Goal: Task Accomplishment & Management: Complete application form

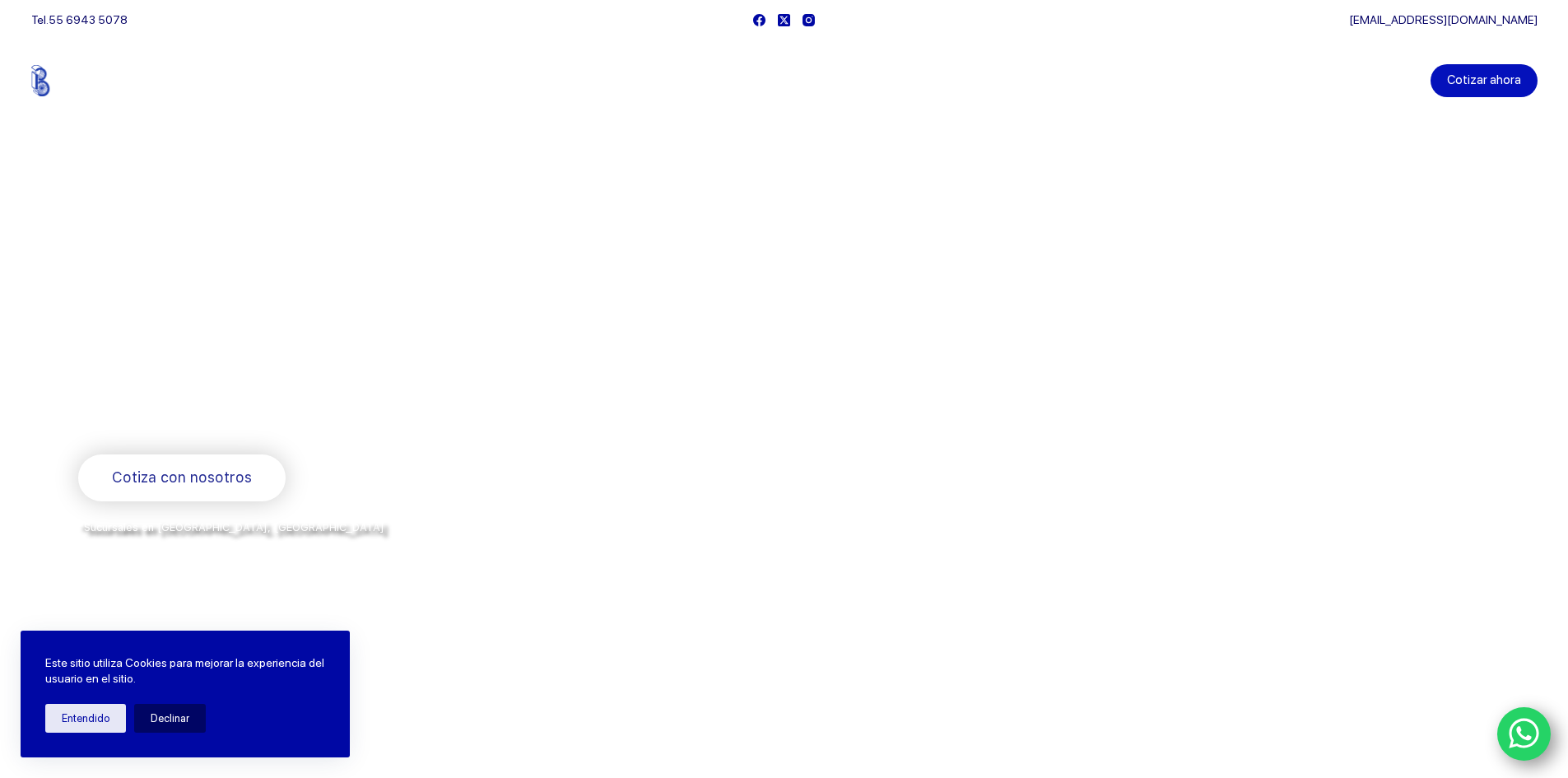
click at [1490, 78] on link "Cotizar ahora" at bounding box center [1484, 81] width 107 height 33
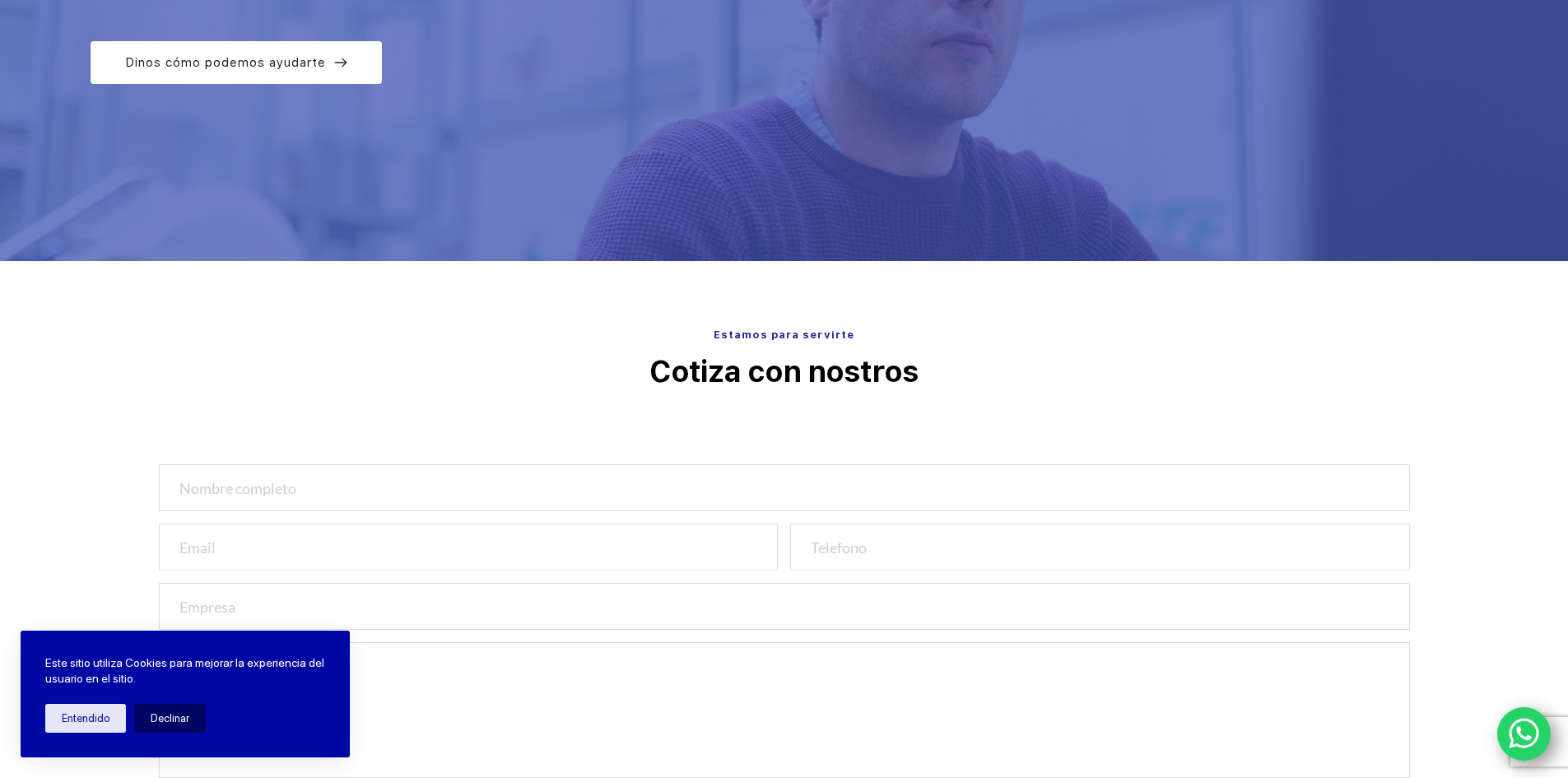
scroll to position [330, 0]
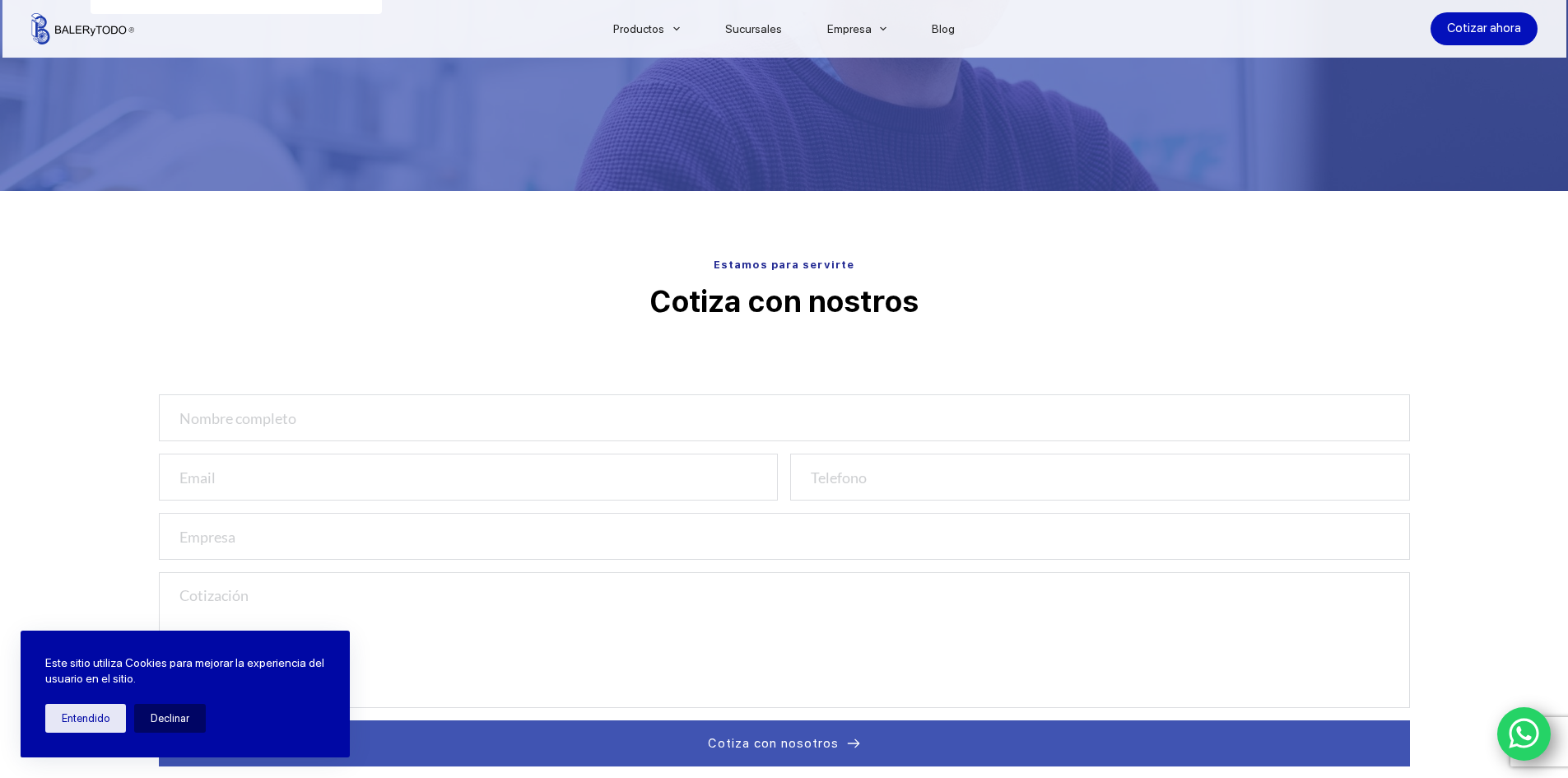
click at [385, 421] on input "text" at bounding box center [784, 418] width 1251 height 47
type input "e"
type input "ERIKA CRUZ"
click at [361, 482] on input "email" at bounding box center [468, 477] width 620 height 47
type input "E"
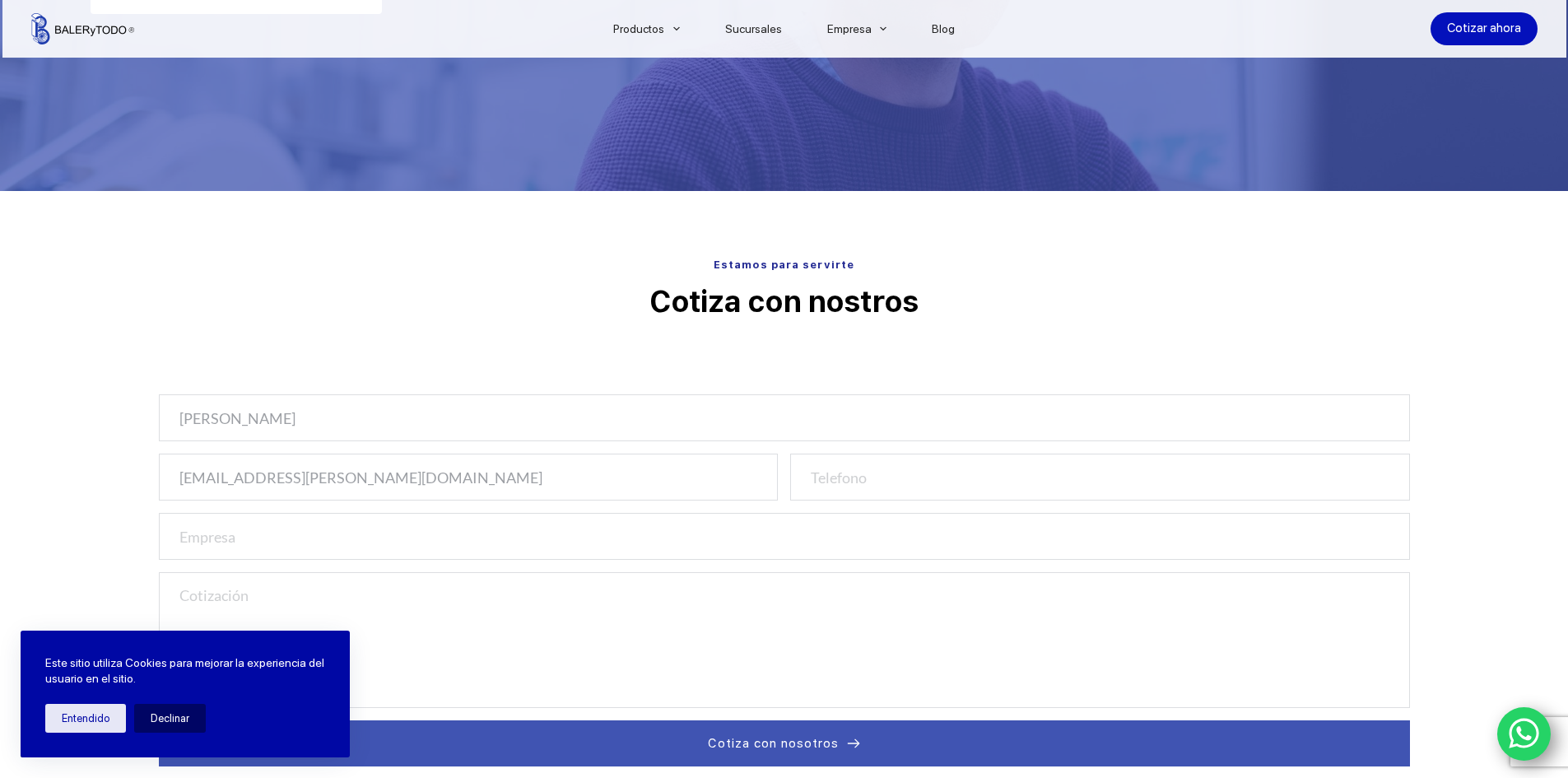
type input "ecruz.herkel@gmail.com"
click at [867, 482] on input "number" at bounding box center [1100, 477] width 620 height 47
type input "55"
click at [1384, 485] on input "-1" at bounding box center [1100, 477] width 620 height 47
type input "-2"
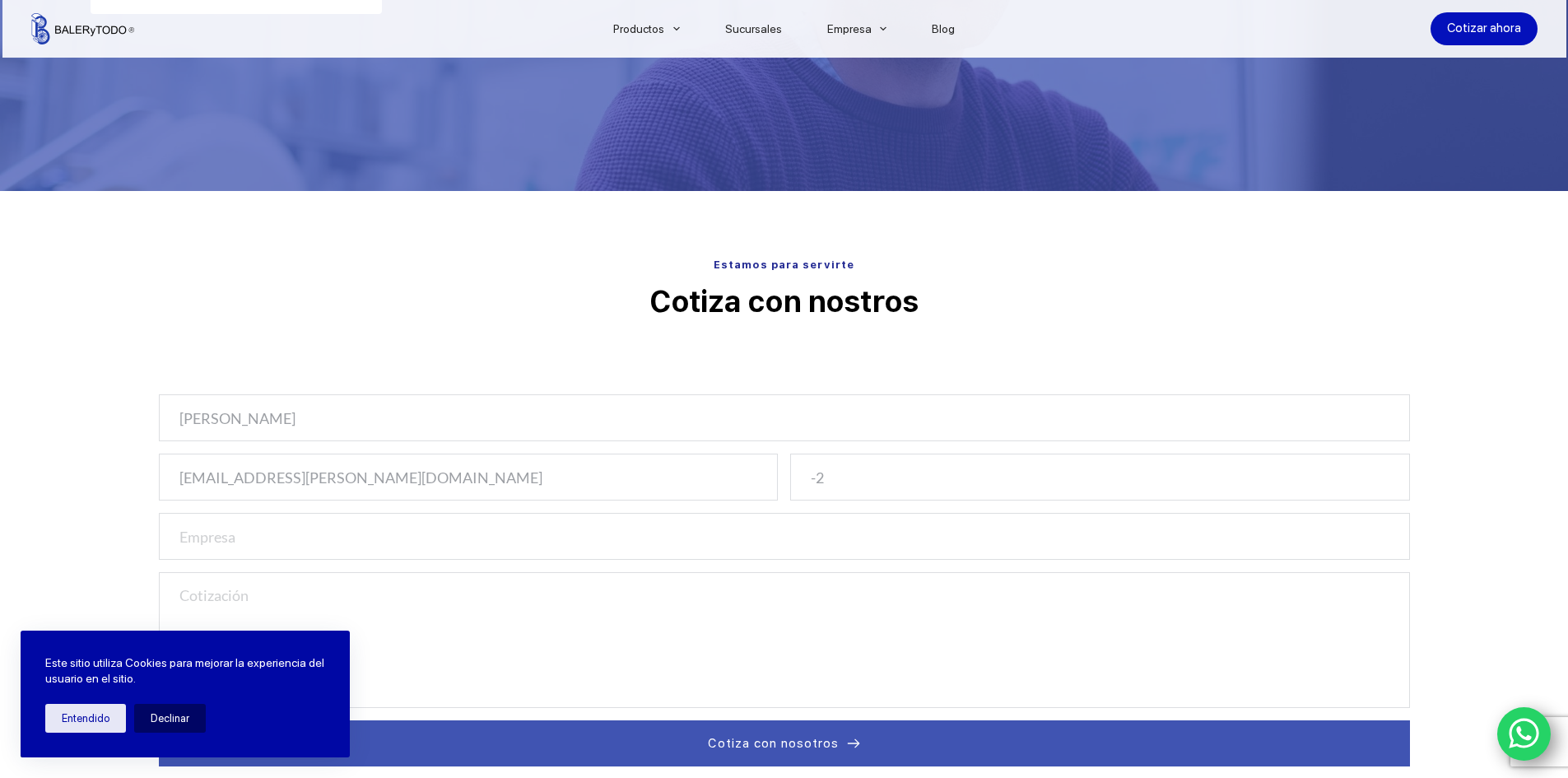
click at [1384, 485] on input "-2" at bounding box center [1100, 477] width 620 height 47
click at [513, 551] on input "text" at bounding box center [784, 536] width 1251 height 47
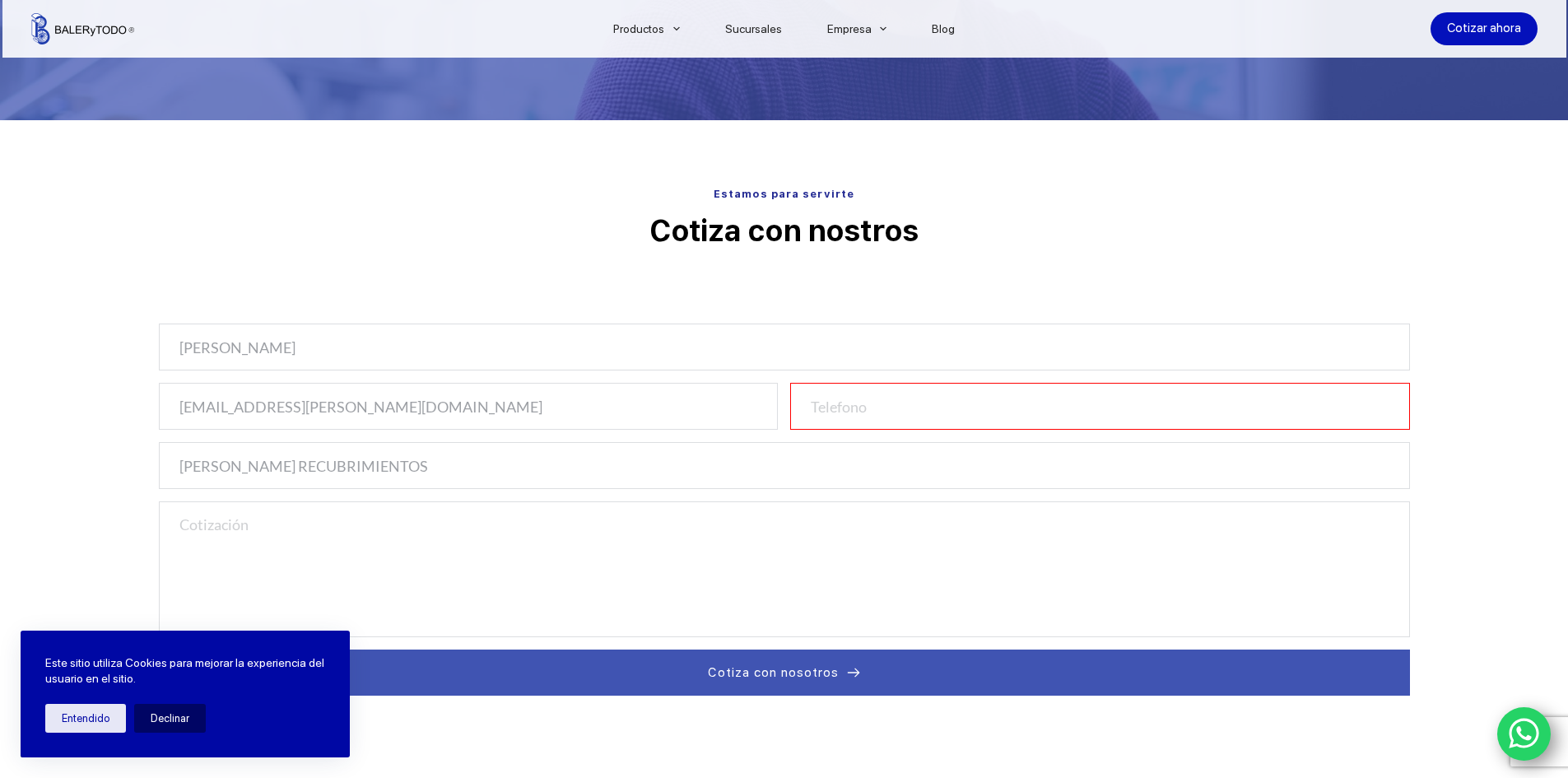
scroll to position [494, 0]
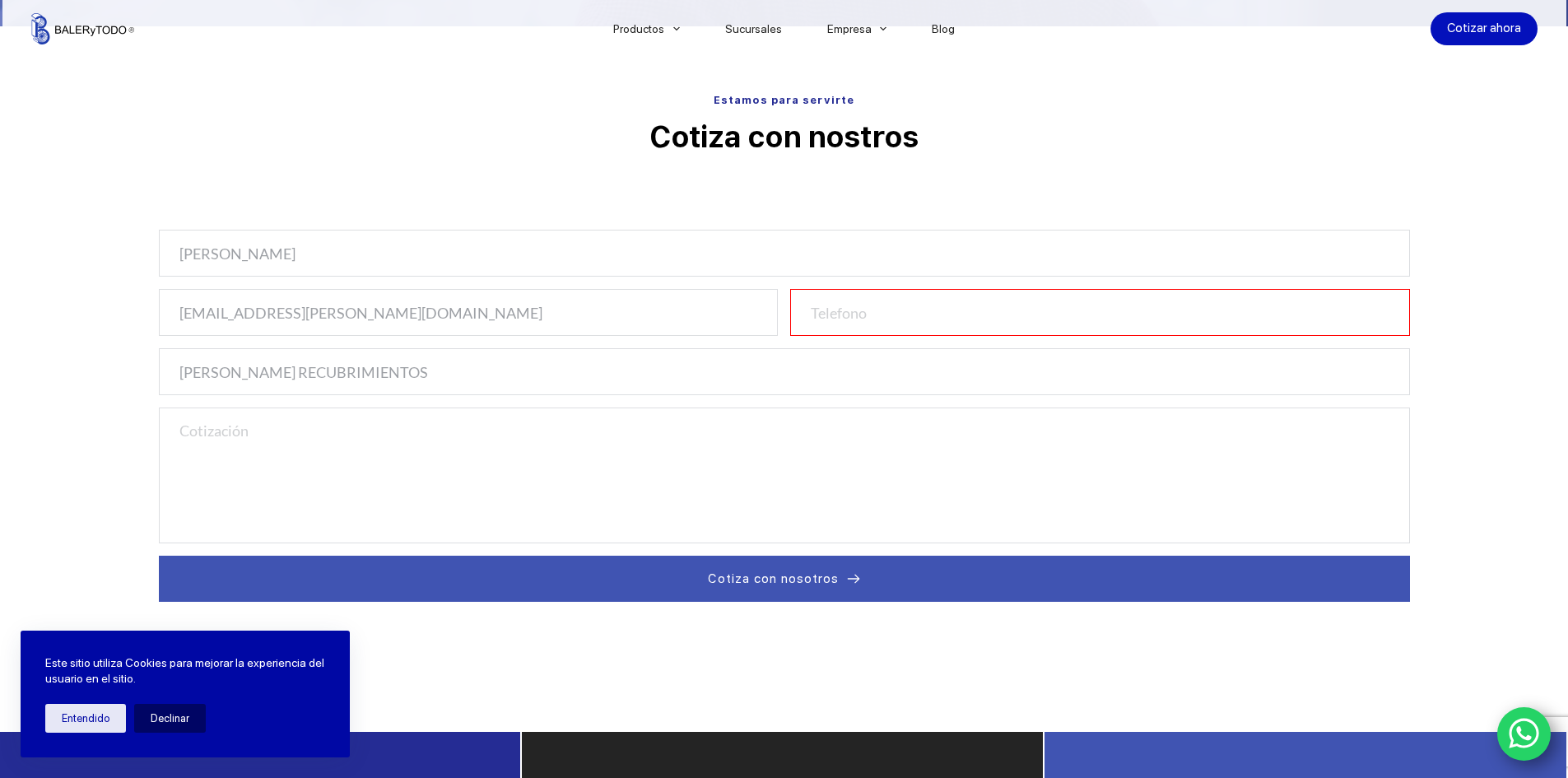
type input "HERKEL RECUBRIMIENTOS"
click at [411, 459] on textarea at bounding box center [784, 475] width 1251 height 136
type textarea "b"
type textarea "Buenas tardes quisiera cotizar 1 par de chumacera de 1 1/4 por favor gracias"
click at [861, 317] on input "number" at bounding box center [1100, 312] width 620 height 47
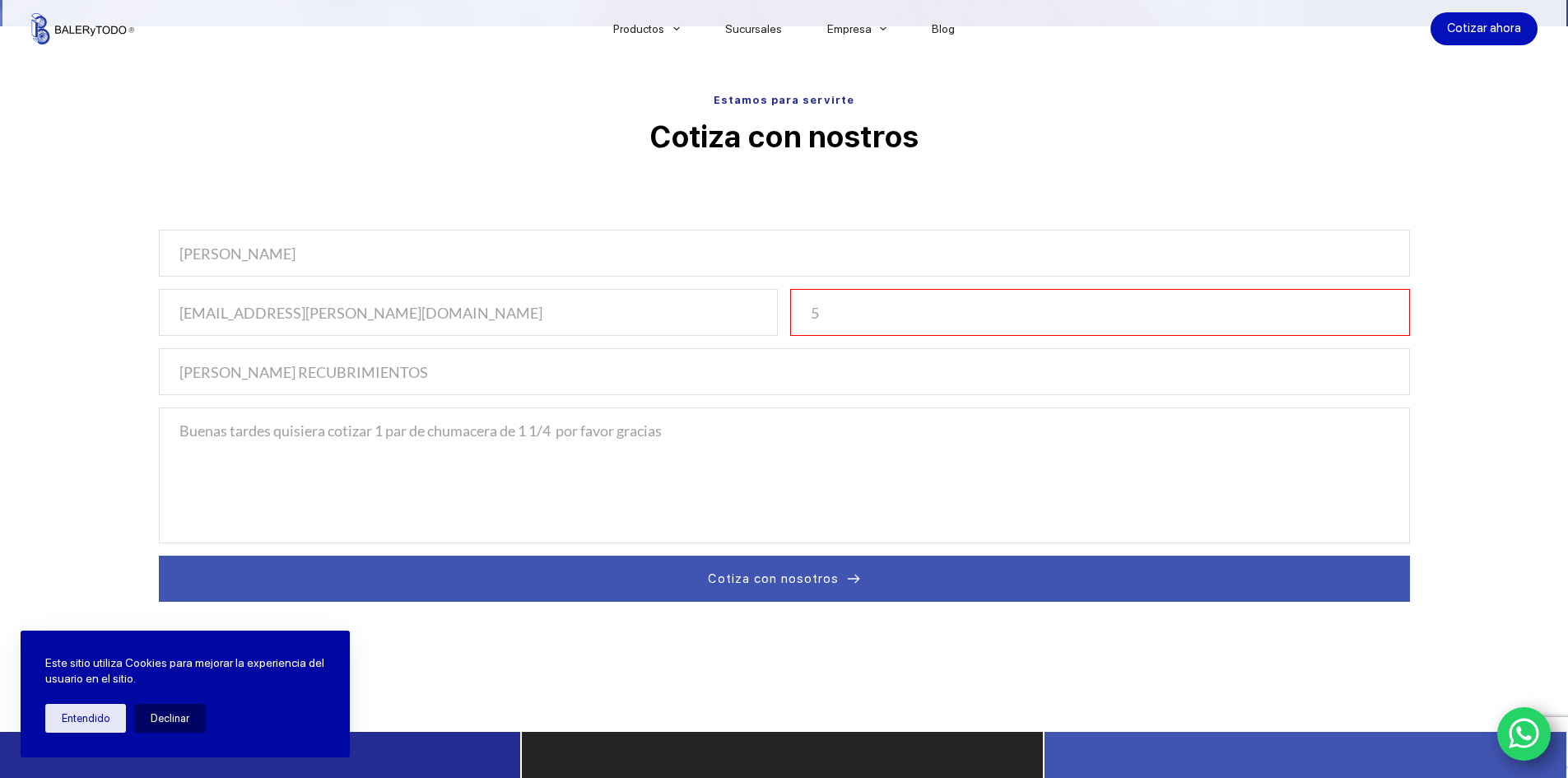
type input "55"
click at [898, 320] on input "number" at bounding box center [1100, 312] width 620 height 47
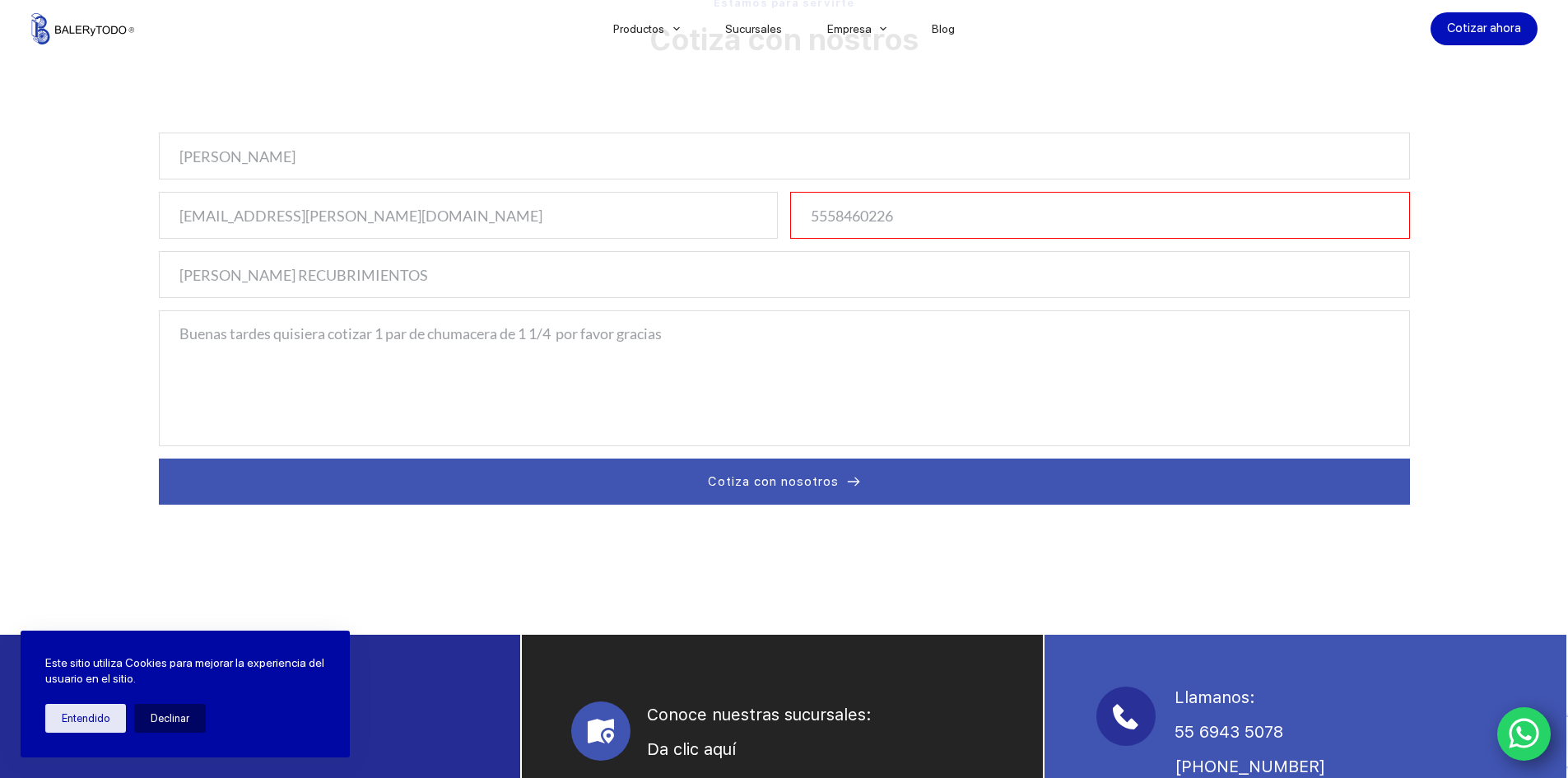
scroll to position [741, 0]
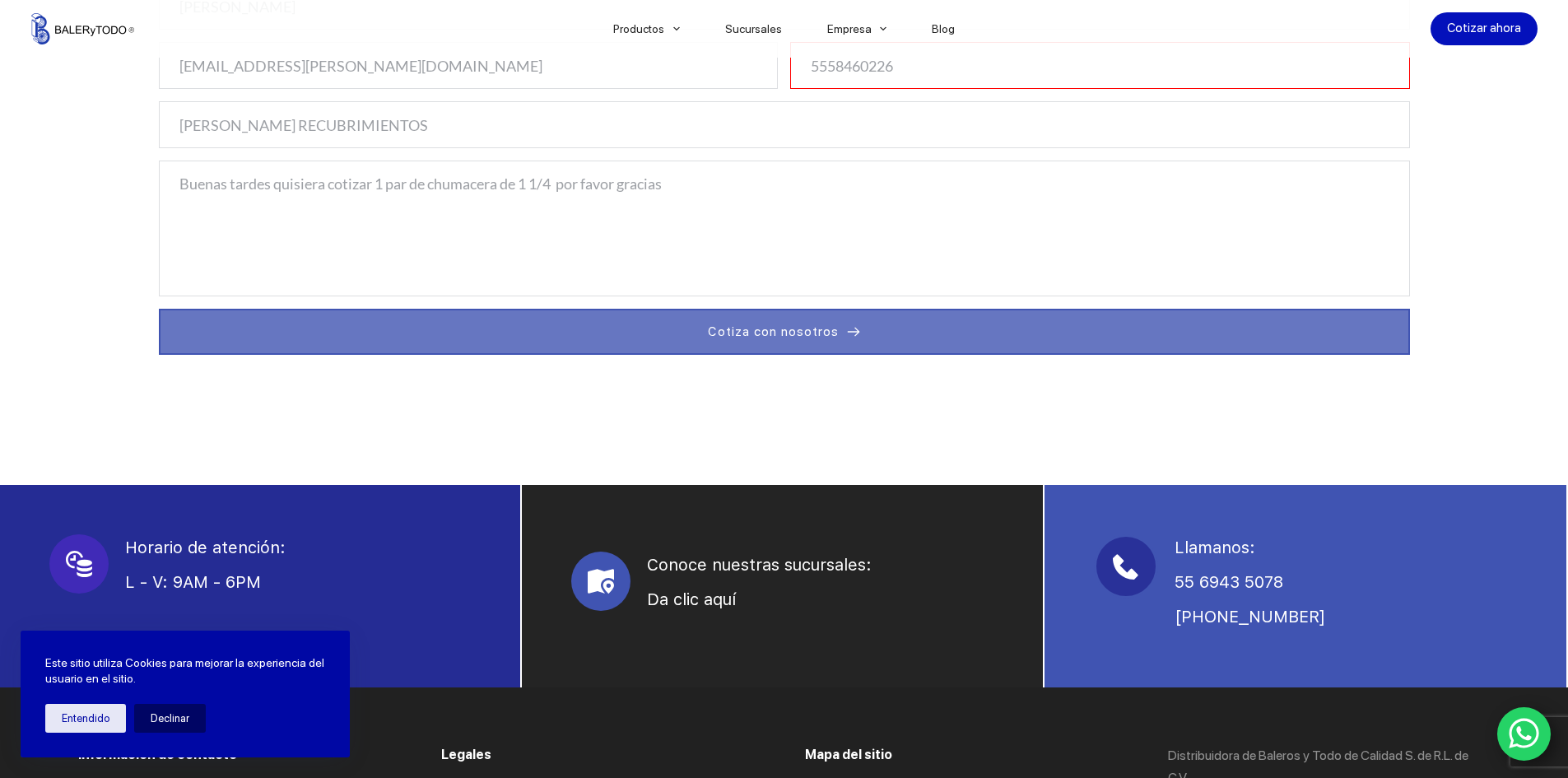
type input "5558460226"
click at [814, 332] on span "Cotiza con nosotros" at bounding box center [774, 332] width 131 height 19
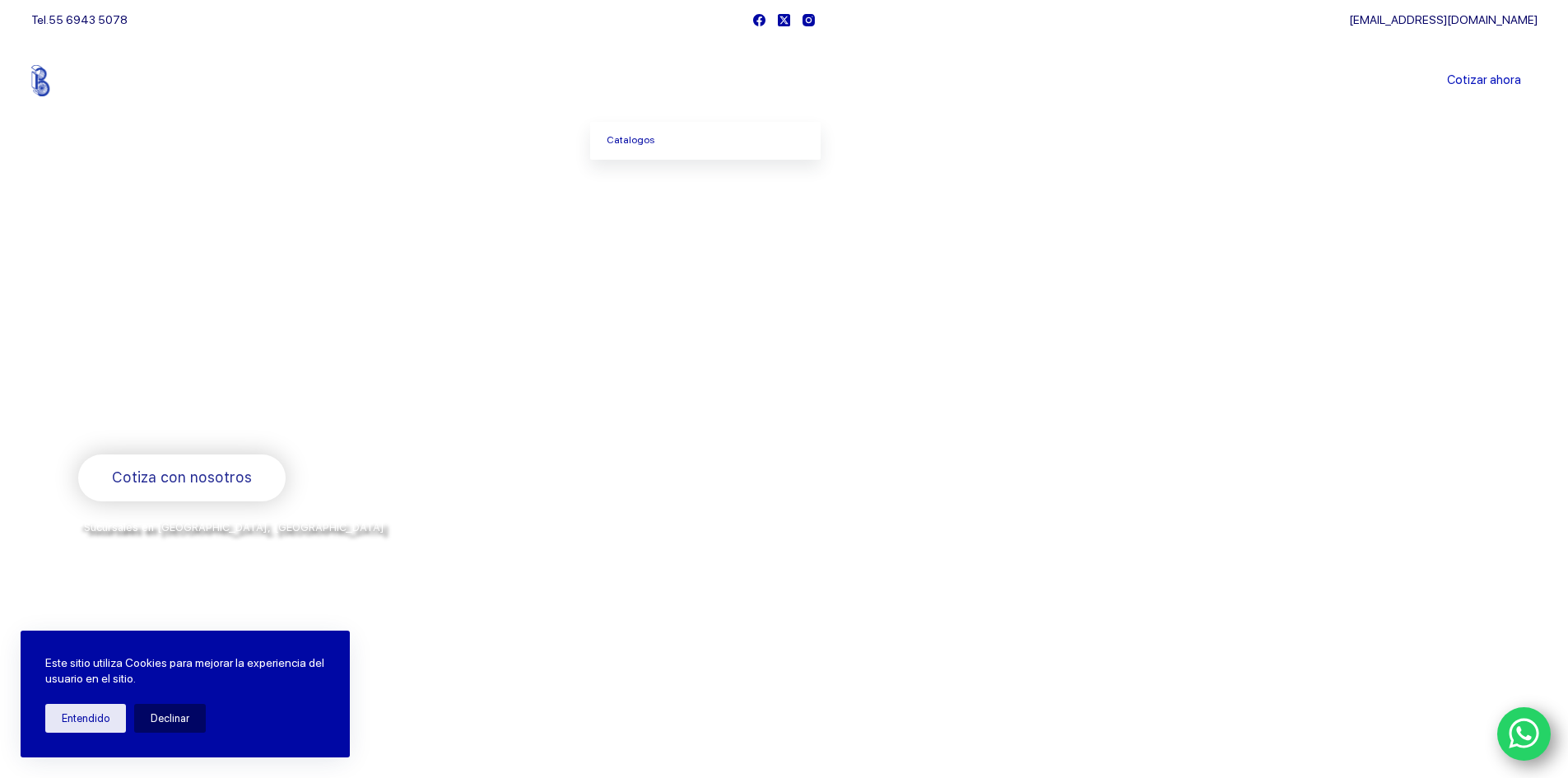
click at [635, 80] on link "Productos" at bounding box center [645, 80] width 112 height 0
click at [642, 135] on link "Catalogos" at bounding box center [706, 140] width 231 height 38
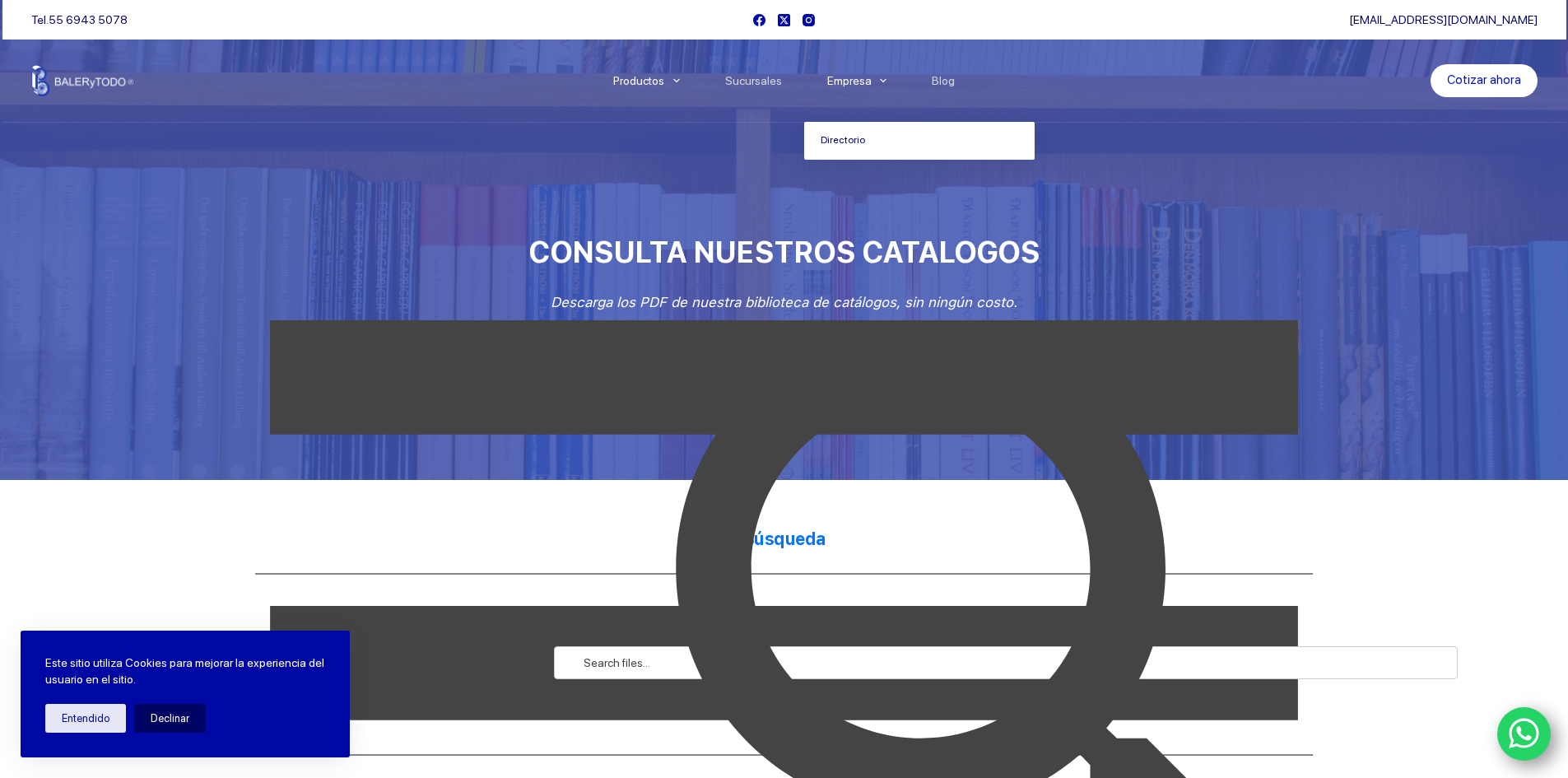
click at [843, 141] on link "Directorio" at bounding box center [920, 140] width 231 height 38
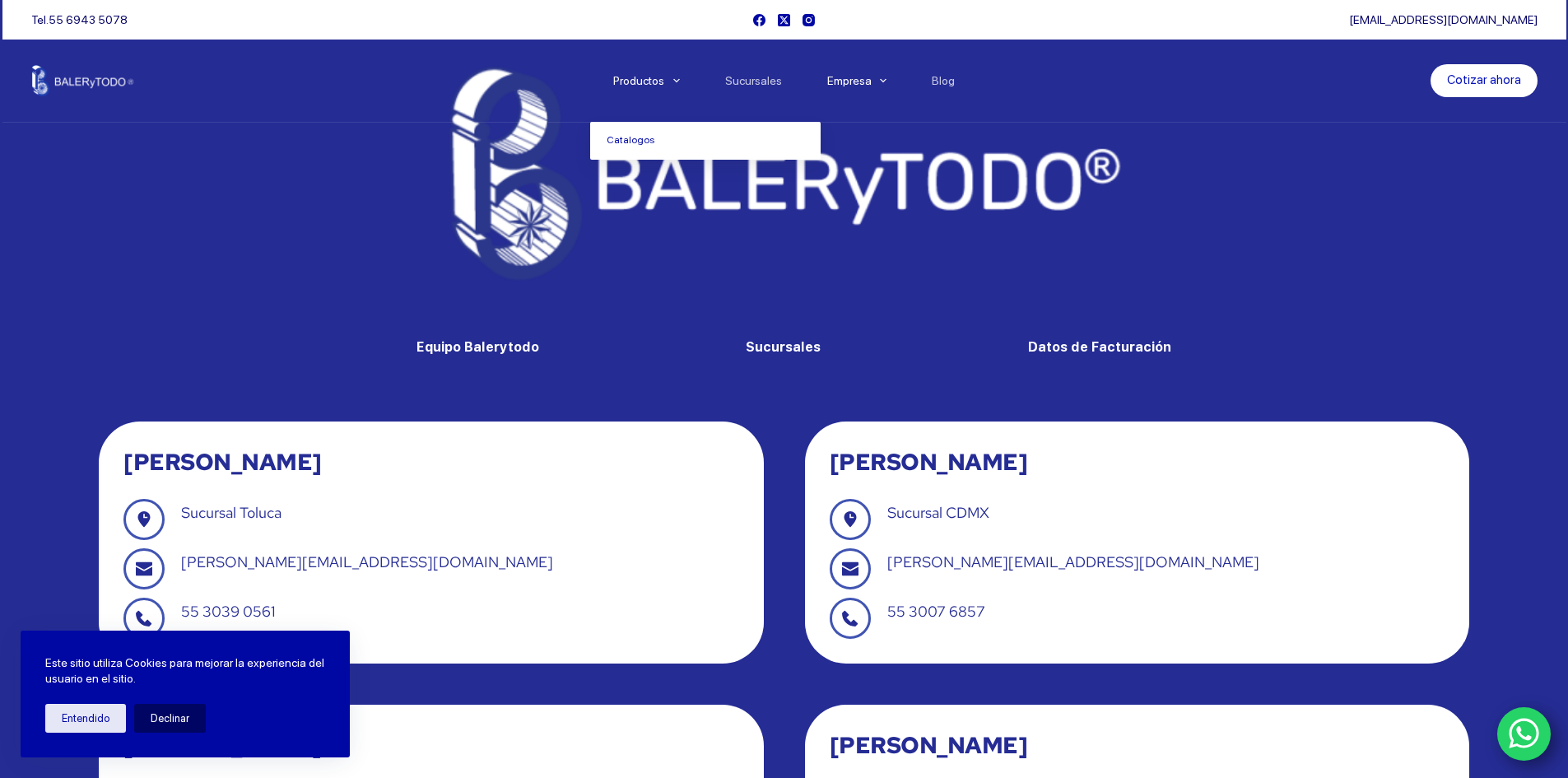
click at [648, 80] on link "Productos" at bounding box center [645, 80] width 112 height 0
click at [637, 133] on link "Catalogos" at bounding box center [706, 140] width 231 height 38
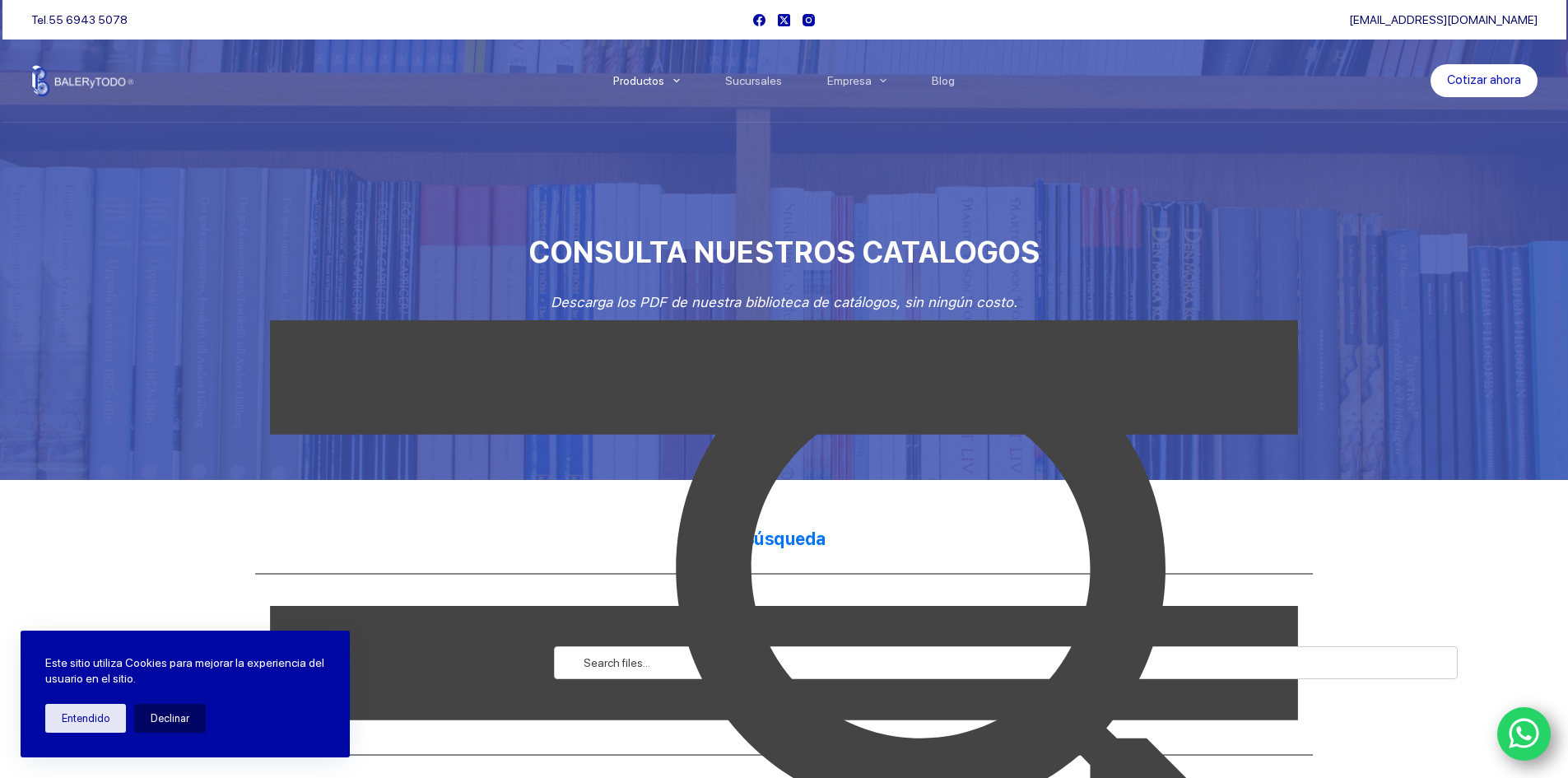
click at [785, 304] on img at bounding box center [1016, 663] width 905 height 906
click at [808, 550] on img at bounding box center [1016, 663] width 905 height 906
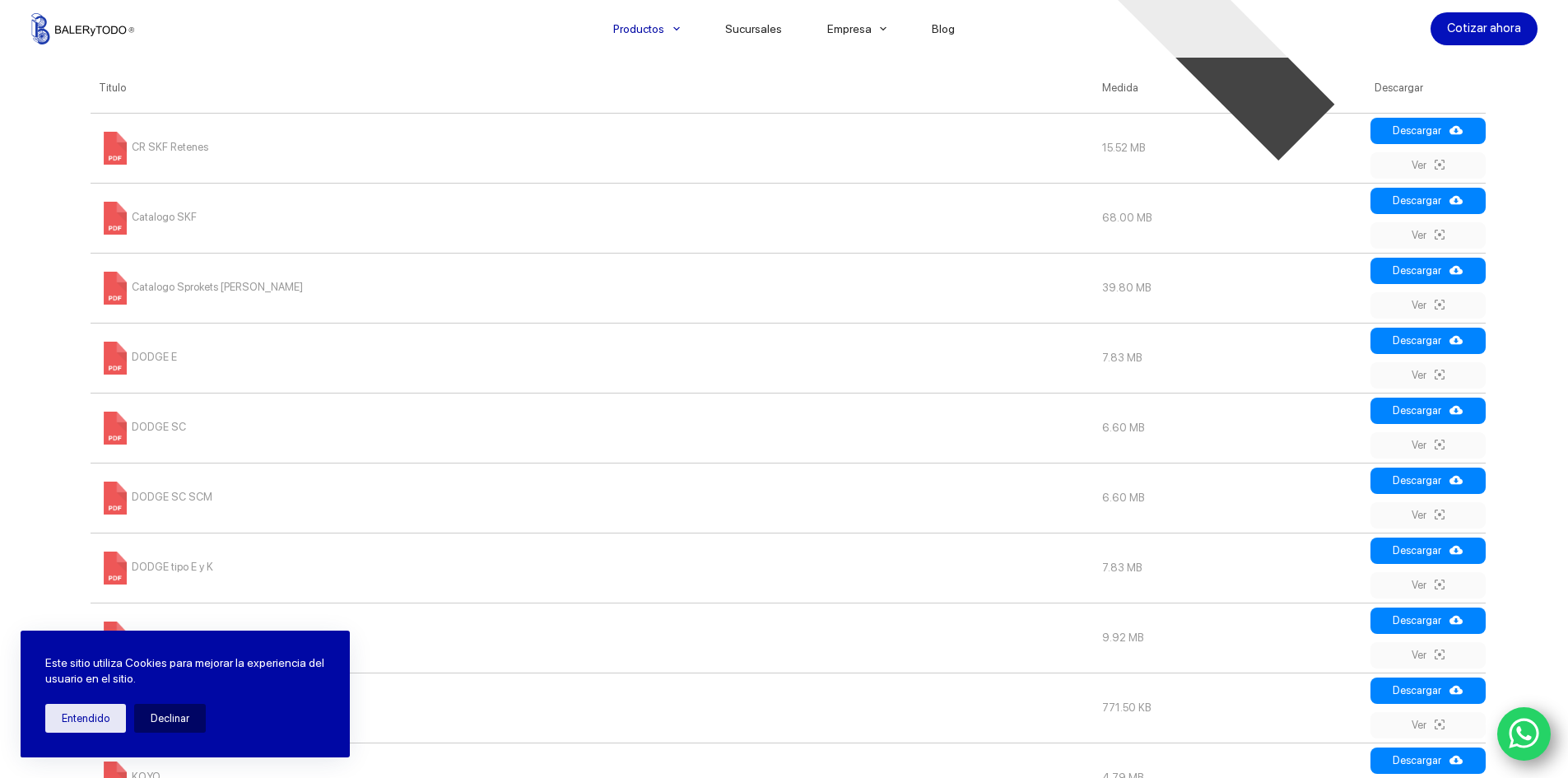
scroll to position [906, 0]
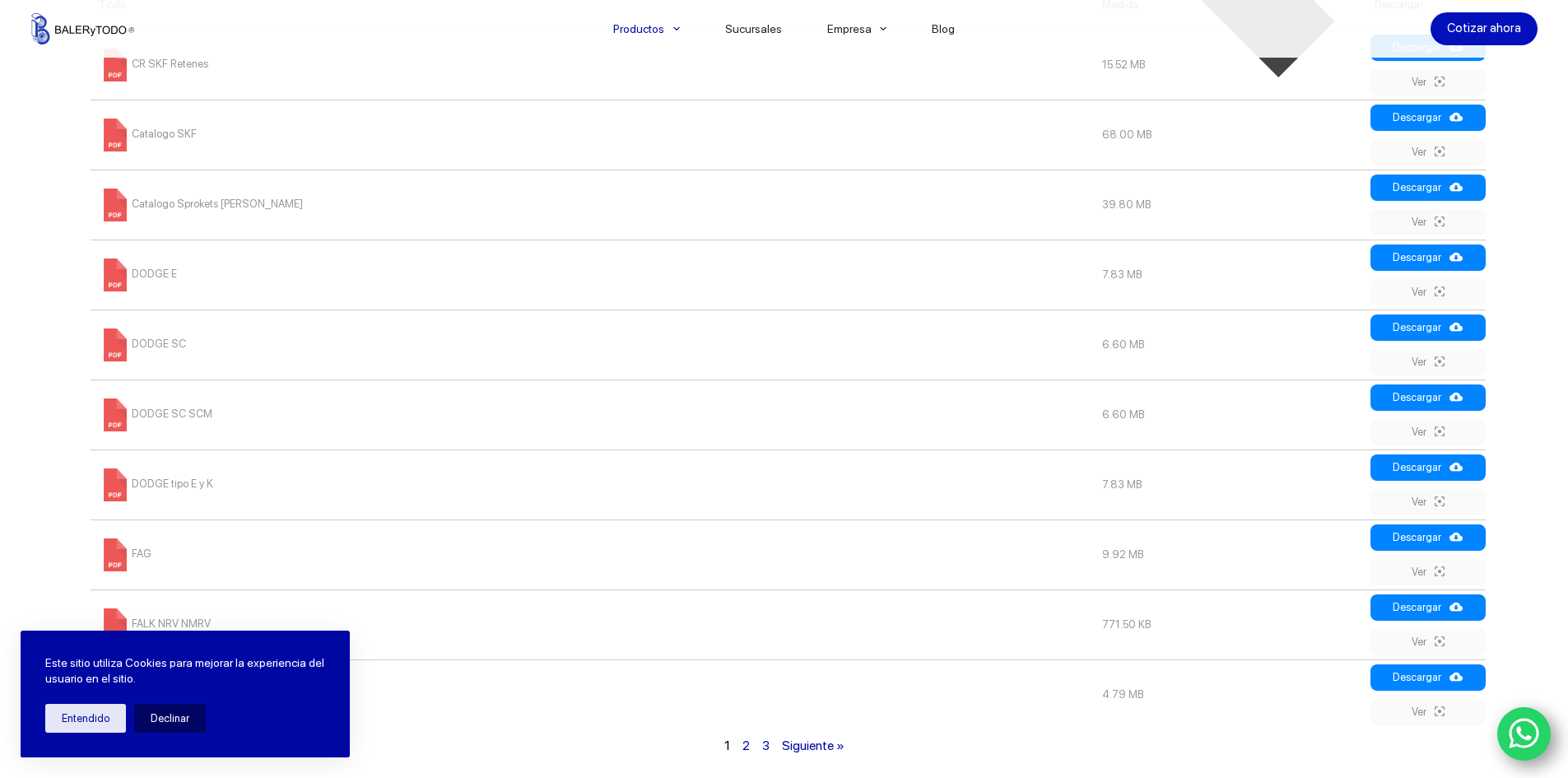
click at [110, 341] on span at bounding box center [115, 346] width 33 height 33
